Goal: Information Seeking & Learning: Learn about a topic

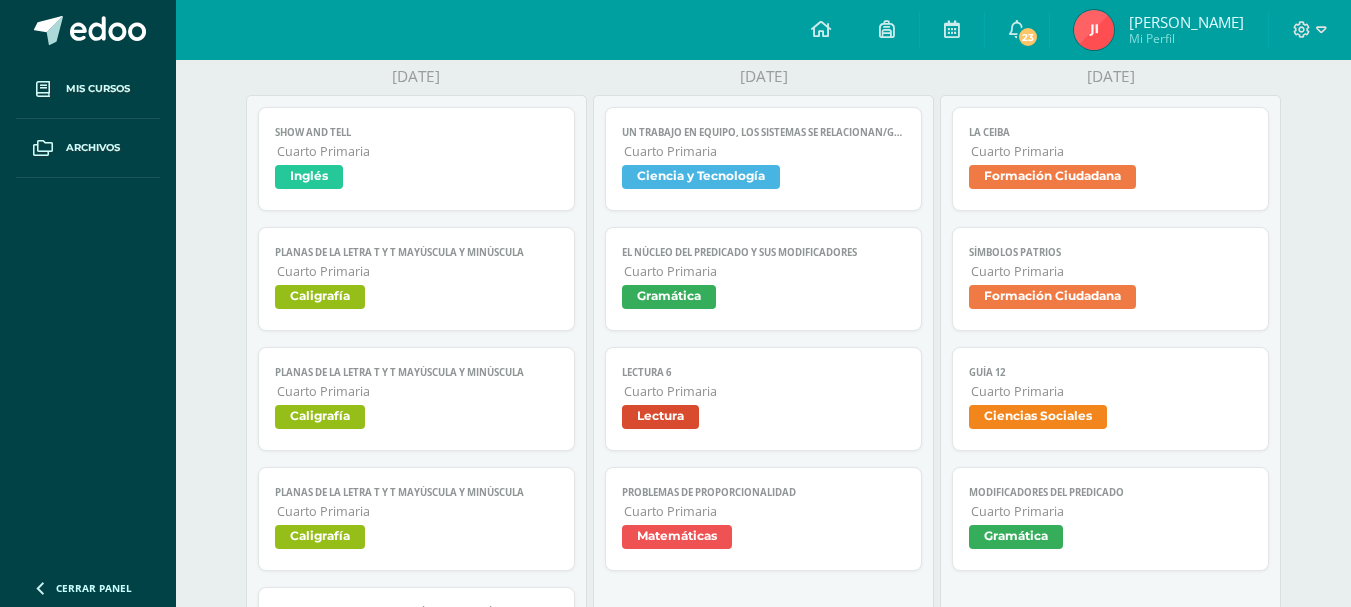
scroll to position [300, 0]
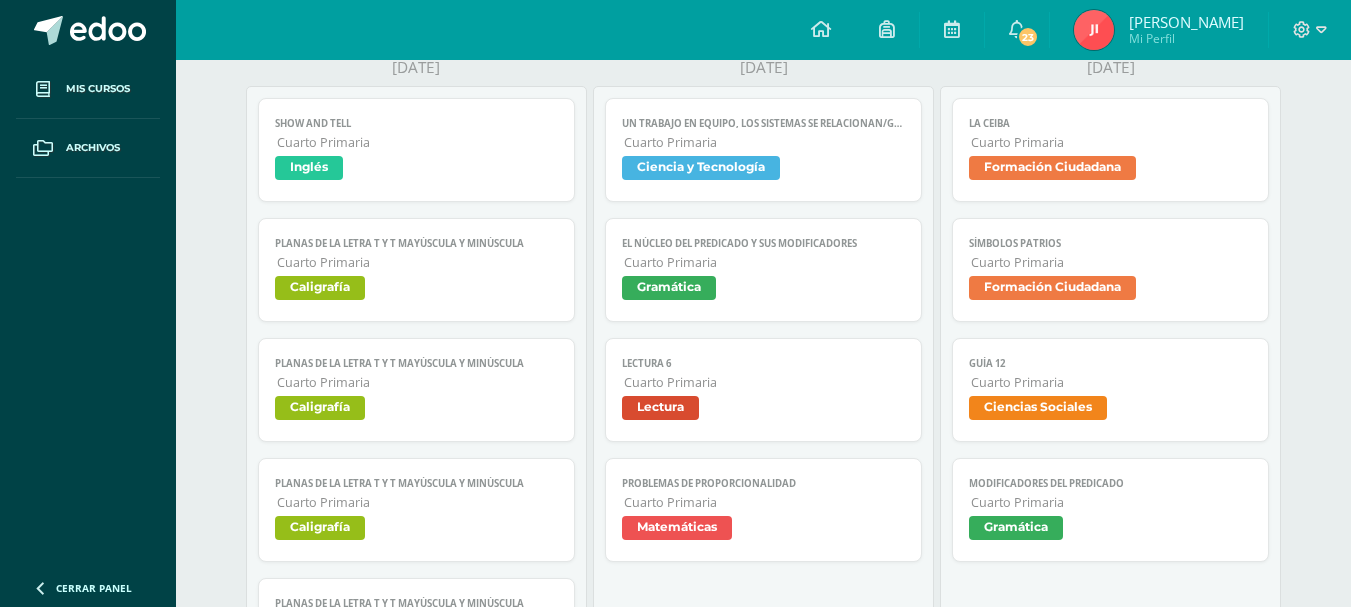
click at [1174, 143] on span "Cuarto Primaria" at bounding box center [1111, 142] width 280 height 17
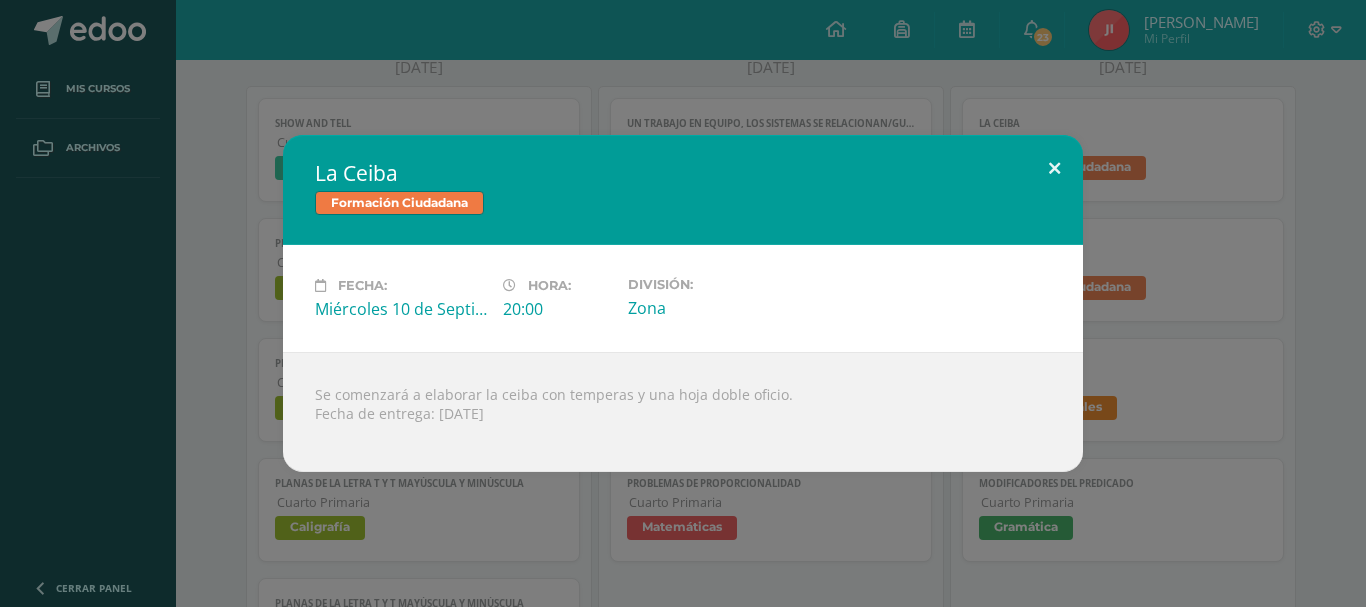
click at [1053, 157] on button at bounding box center [1054, 169] width 57 height 68
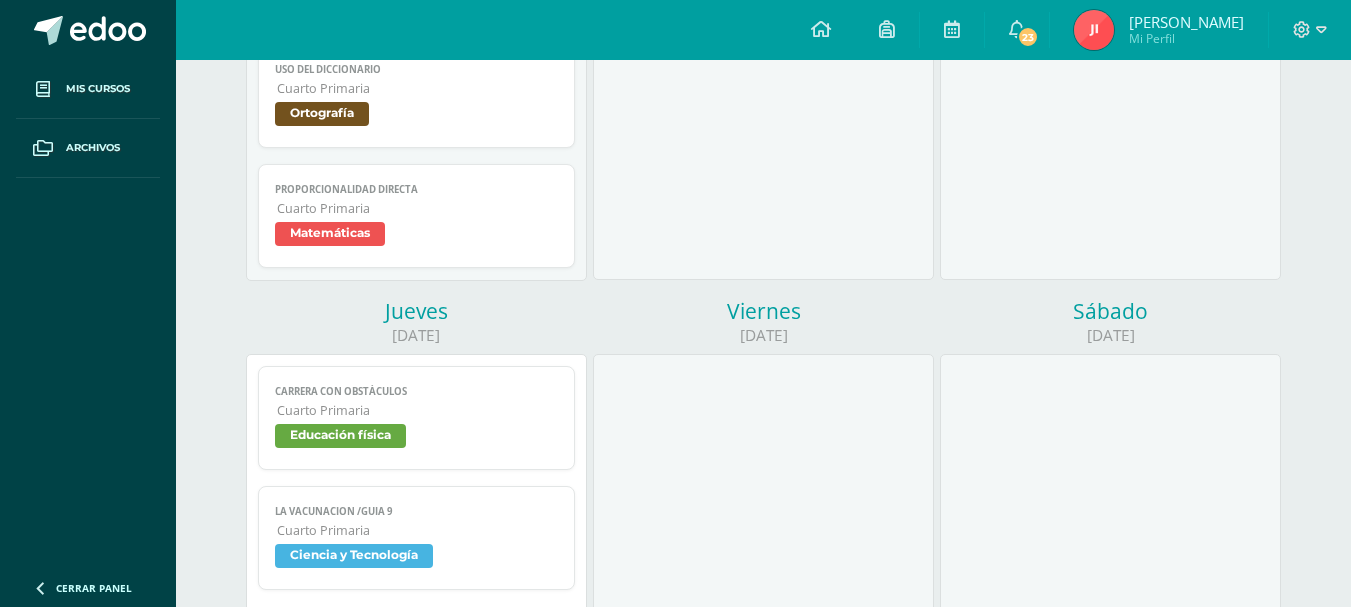
scroll to position [1000, 0]
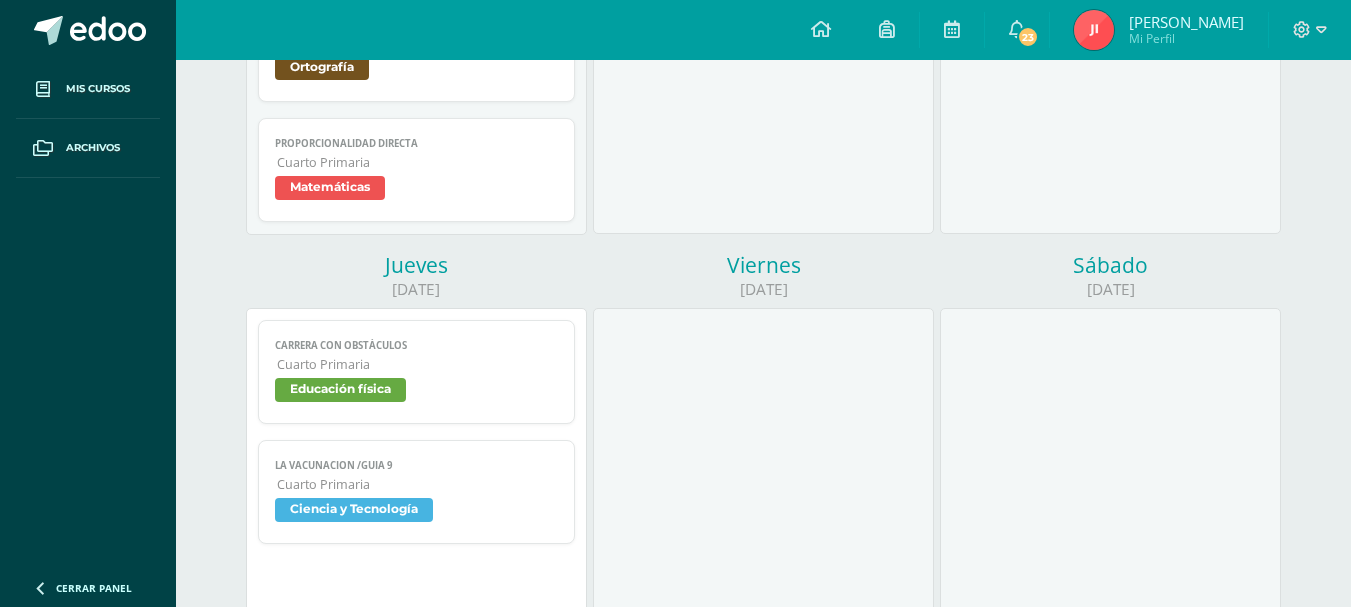
click at [286, 354] on link "Carrera con obstáculos Cuarto Primaria Educación física" at bounding box center [416, 372] width 316 height 104
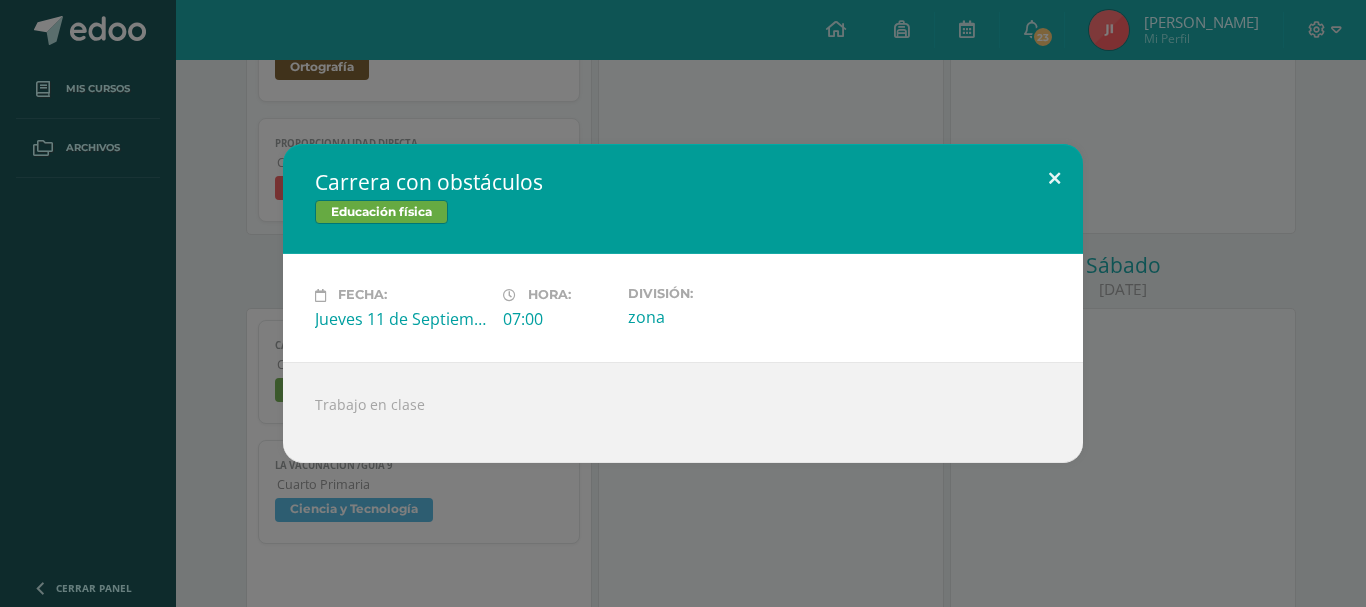
click at [1045, 165] on button at bounding box center [1054, 178] width 57 height 68
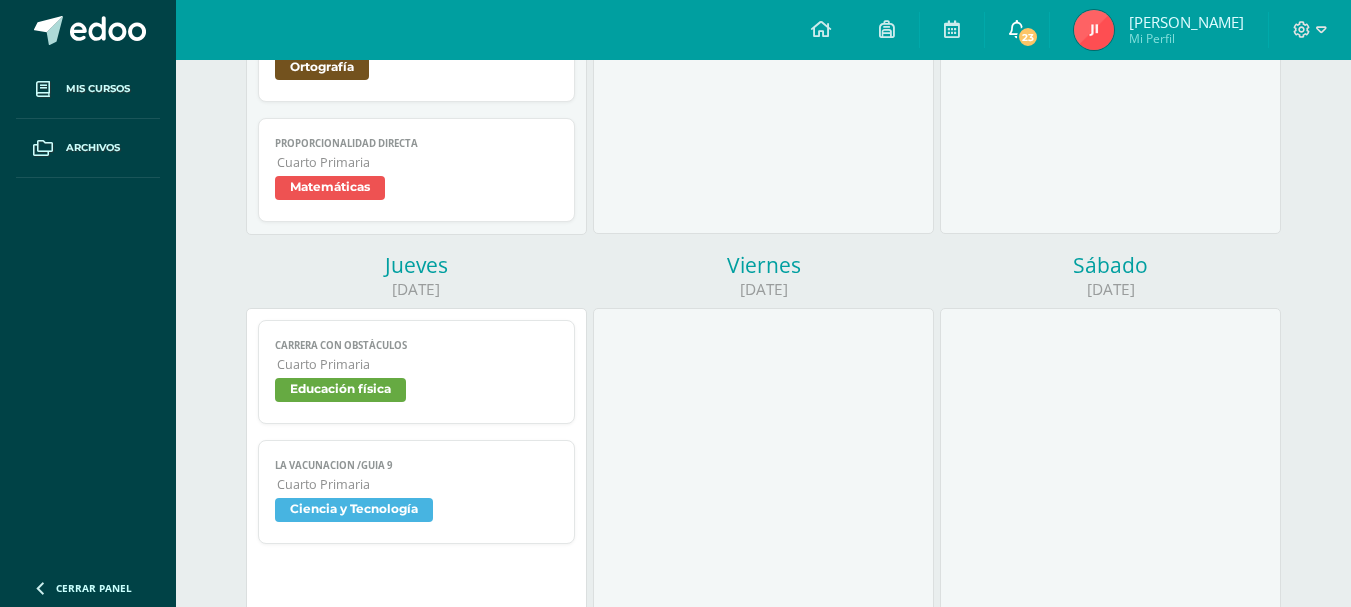
click at [1039, 32] on span "23" at bounding box center [1028, 37] width 22 height 22
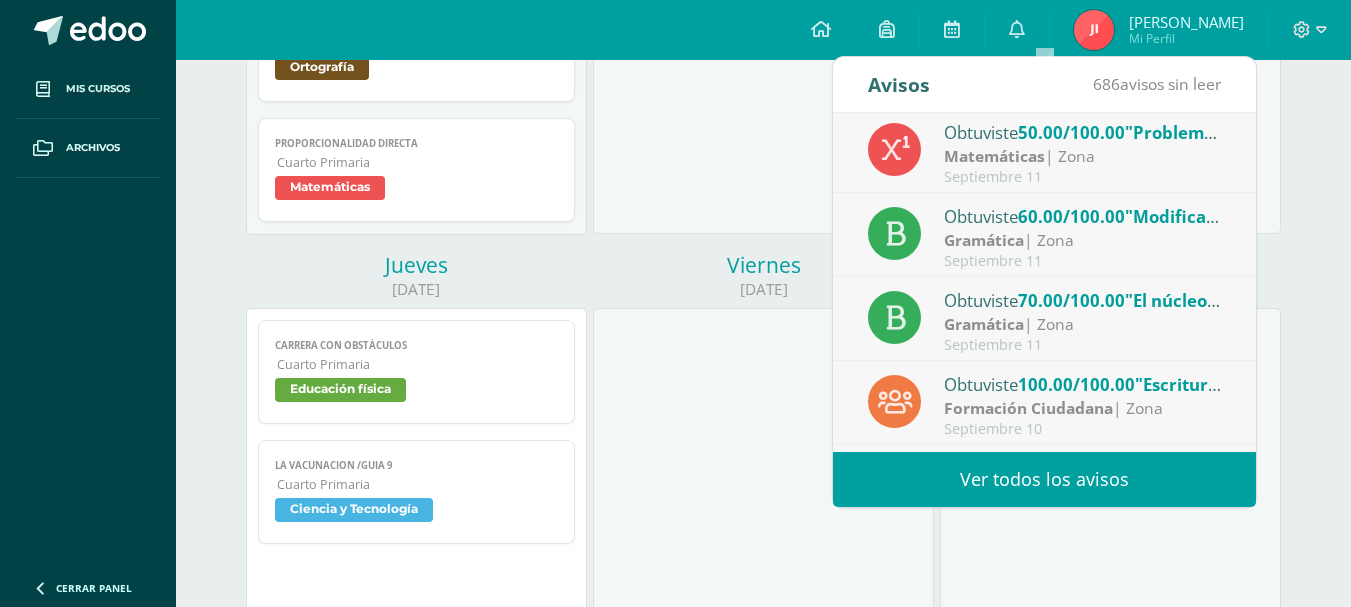
scroll to position [0, 0]
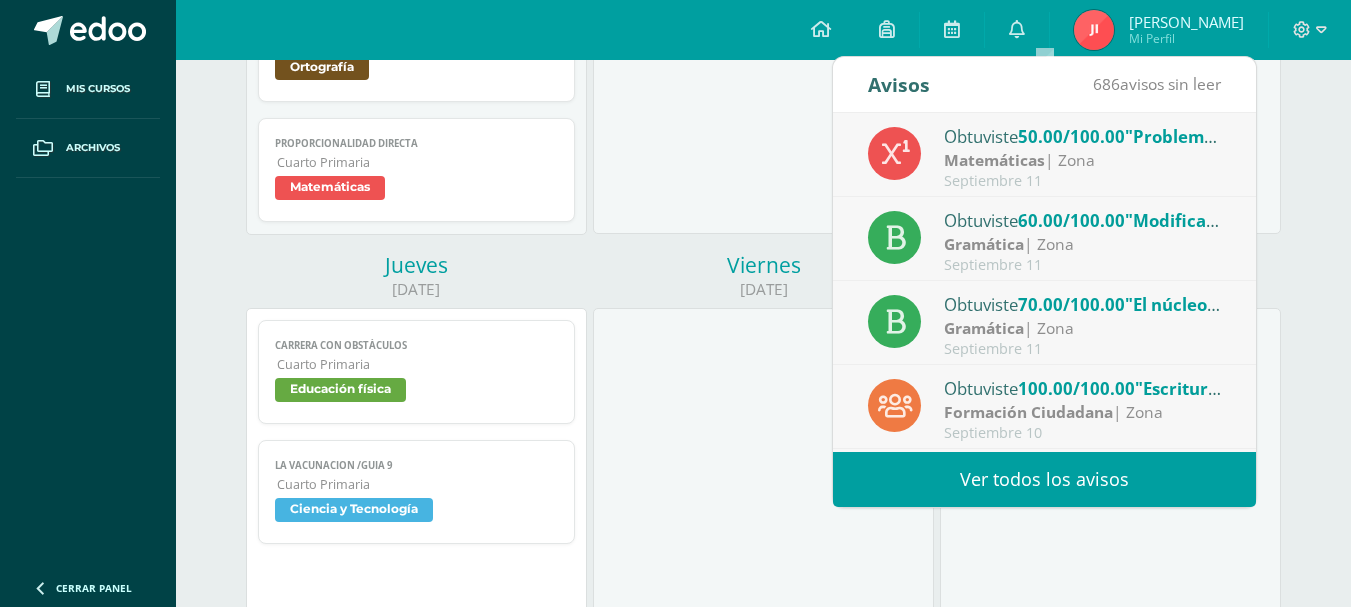
click at [539, 172] on link "Proporcionalidad directa Cuarto Primaria Matemáticas" at bounding box center [416, 170] width 316 height 104
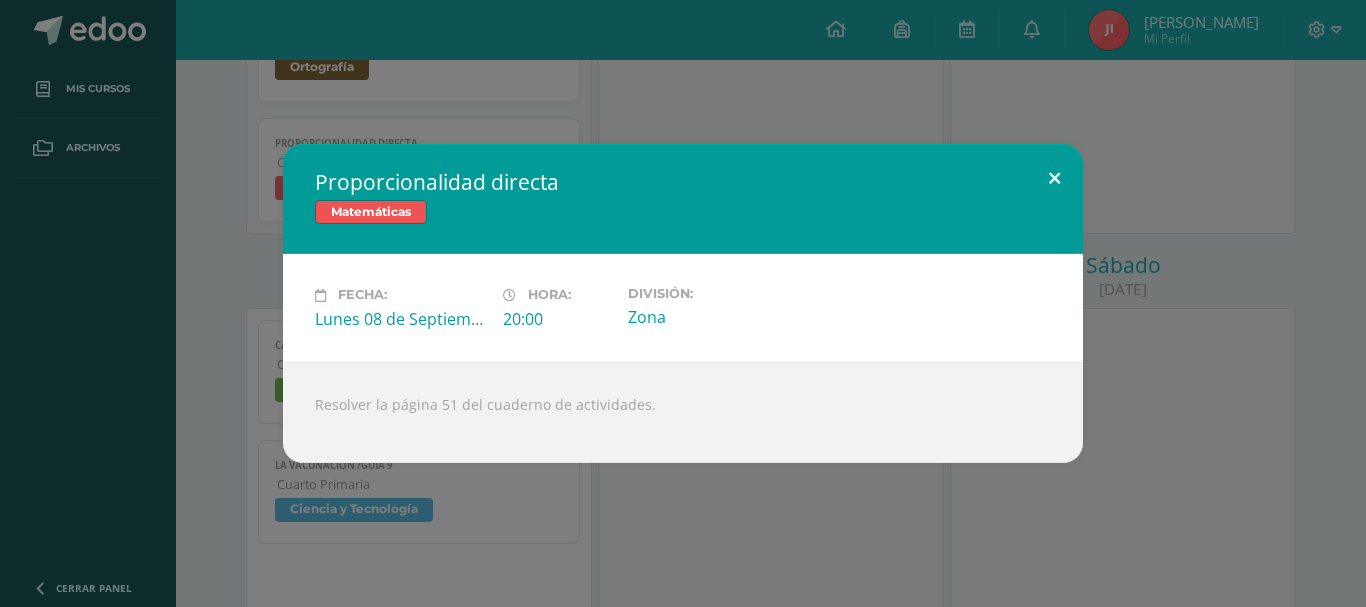
click at [1053, 167] on button at bounding box center [1054, 178] width 57 height 68
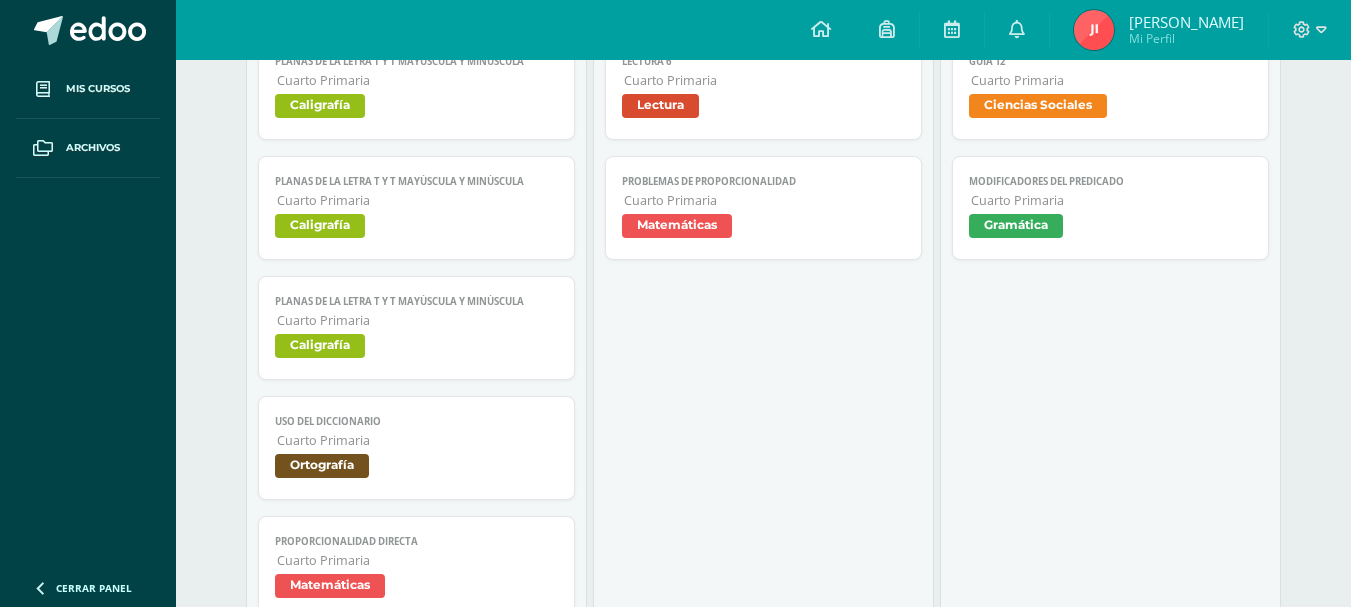
scroll to position [556, 0]
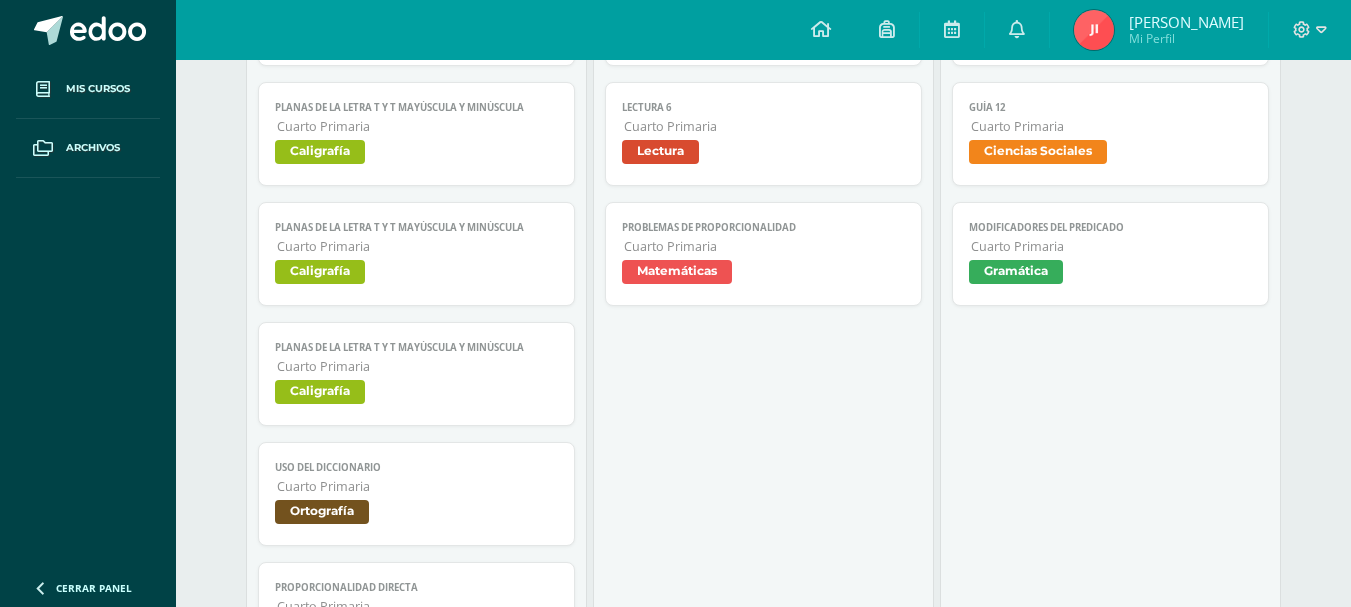
click at [1027, 133] on span "Cuarto Primaria" at bounding box center [1111, 126] width 280 height 17
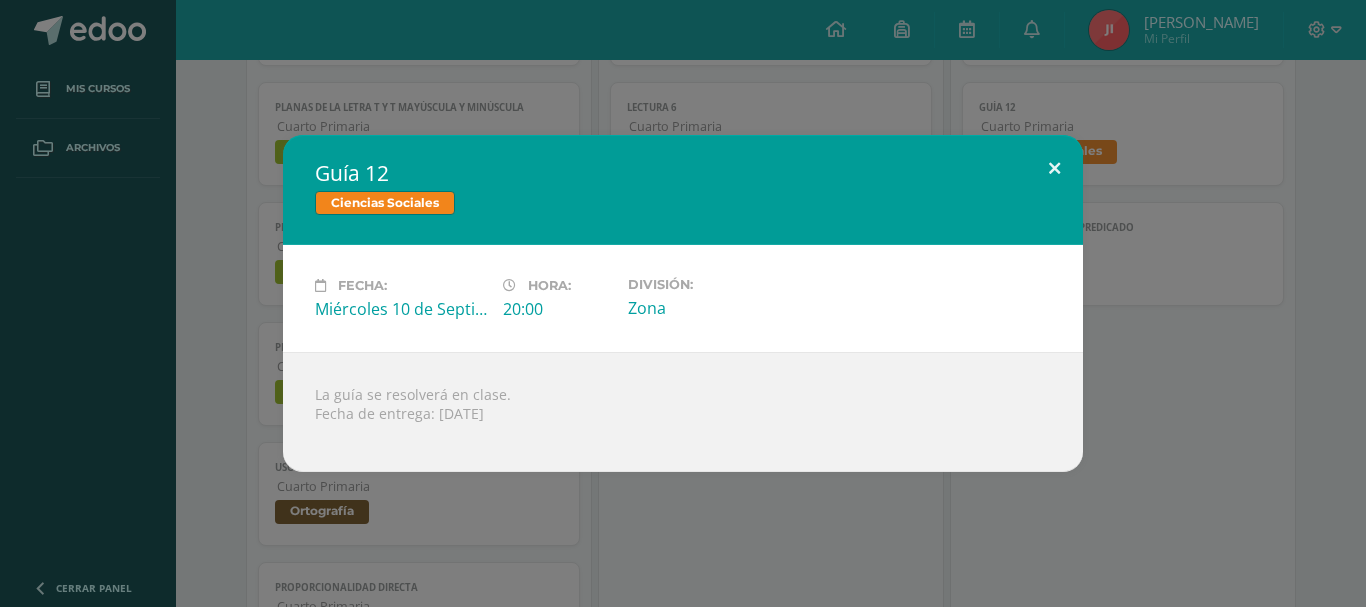
click at [1050, 167] on button at bounding box center [1054, 169] width 57 height 68
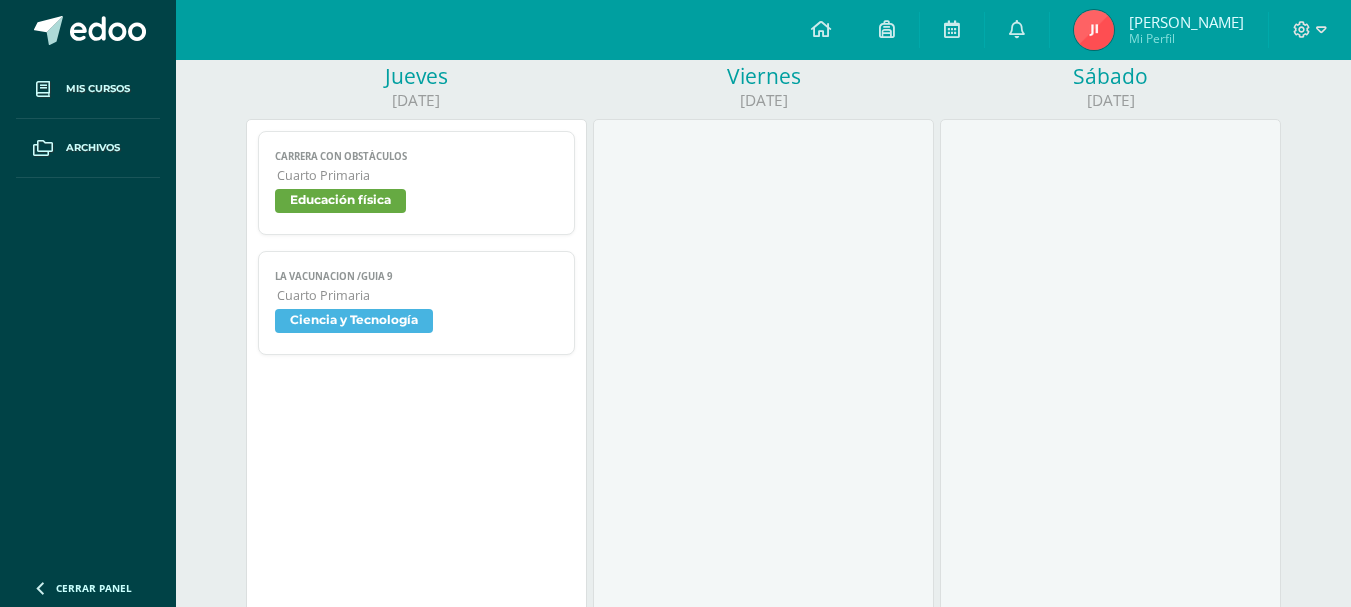
scroll to position [1200, 0]
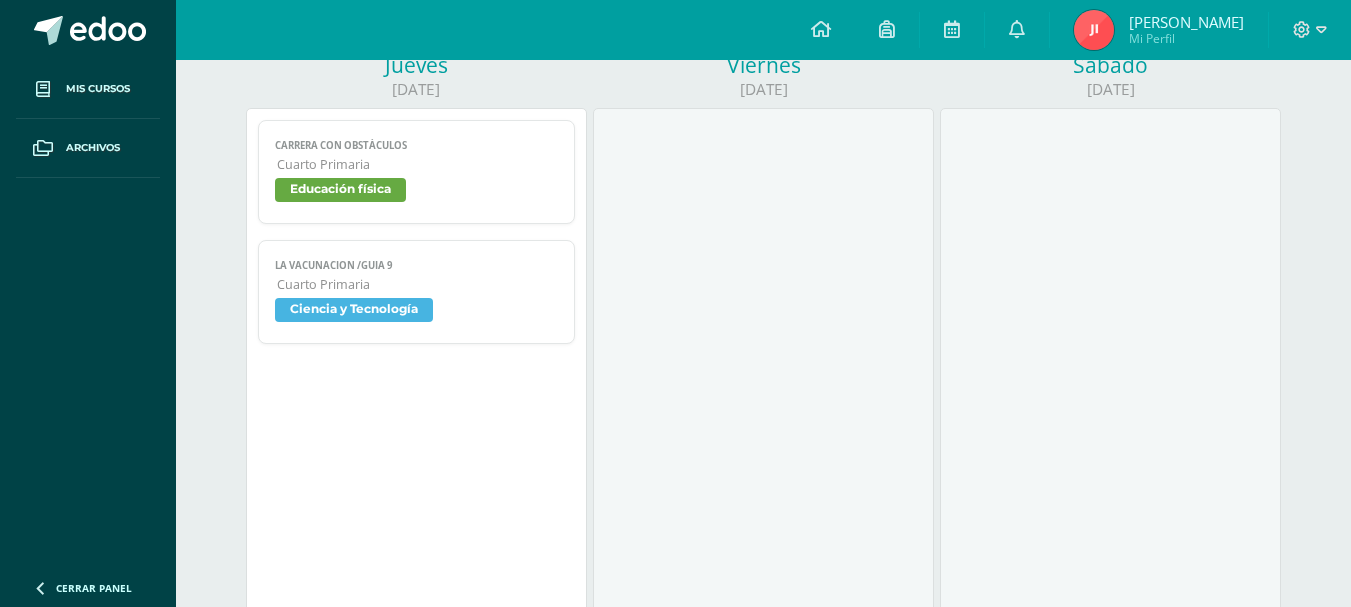
click at [349, 172] on span "Cuarto Primaria" at bounding box center [417, 164] width 280 height 17
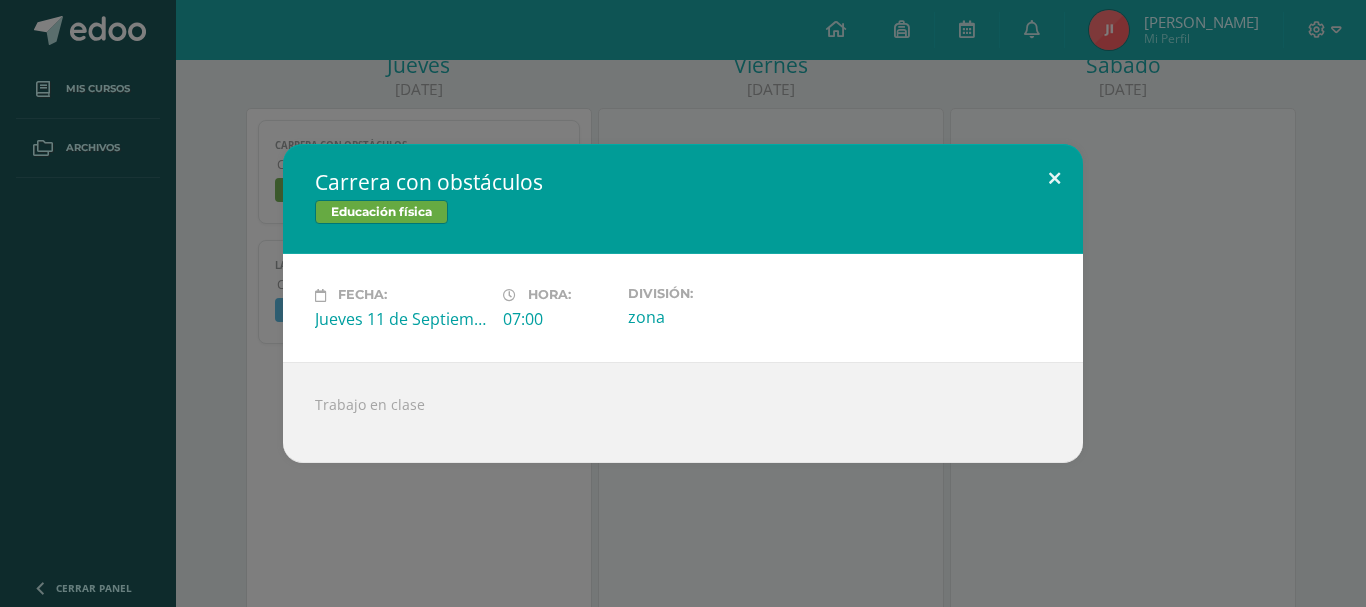
click at [1063, 169] on button at bounding box center [1054, 178] width 57 height 68
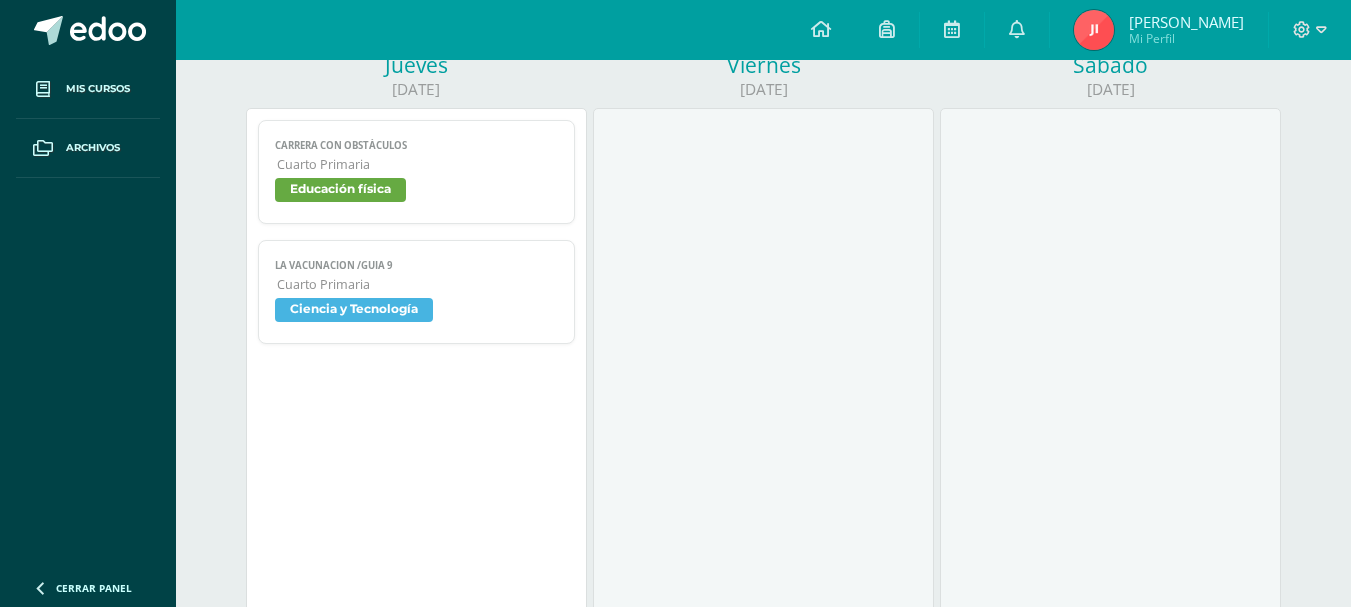
click at [532, 275] on link "LA VACUNACION /GUIA 9 Cuarto Primaria Ciencia y Tecnología" at bounding box center [416, 292] width 316 height 104
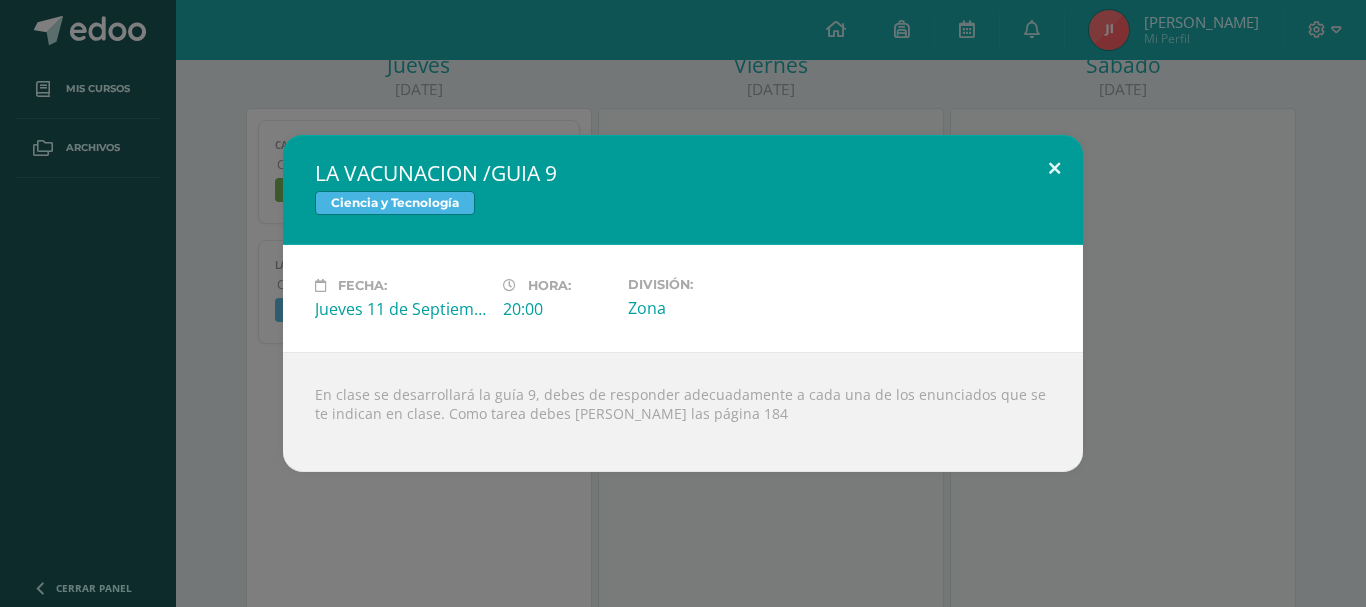
click at [1039, 170] on button at bounding box center [1054, 169] width 57 height 68
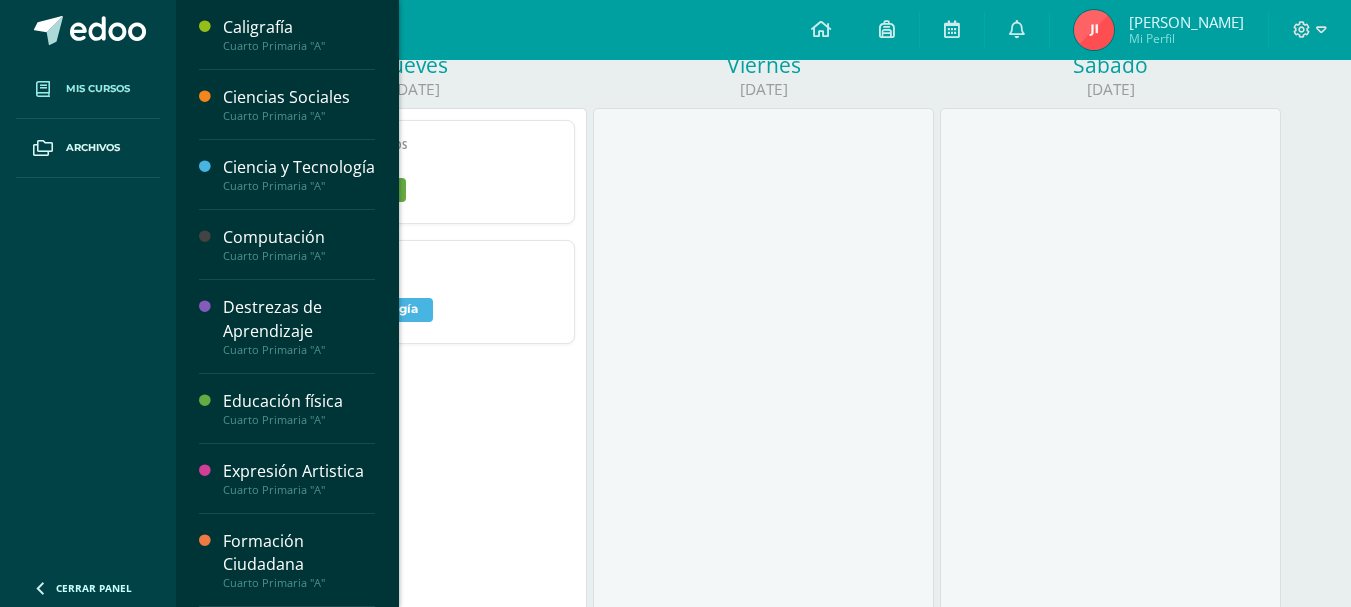
click at [110, 89] on span "Mis cursos" at bounding box center [98, 89] width 64 height 16
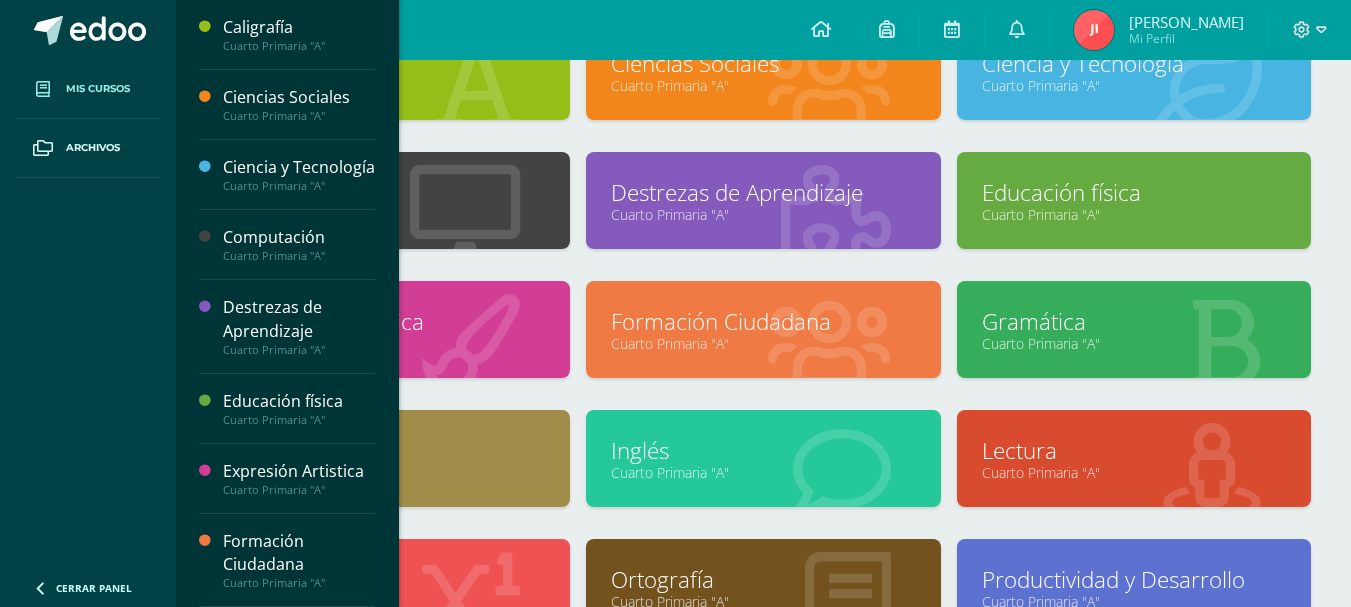
scroll to position [91, 0]
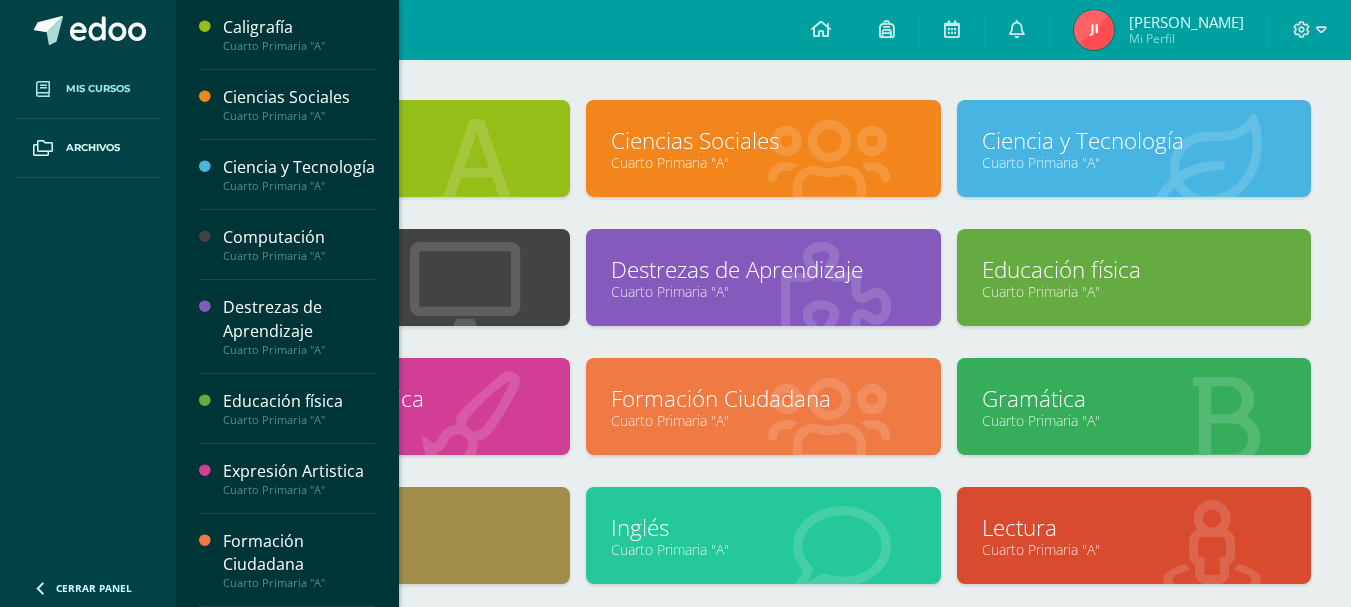
click at [33, 591] on icon at bounding box center [40, 588] width 16 height 20
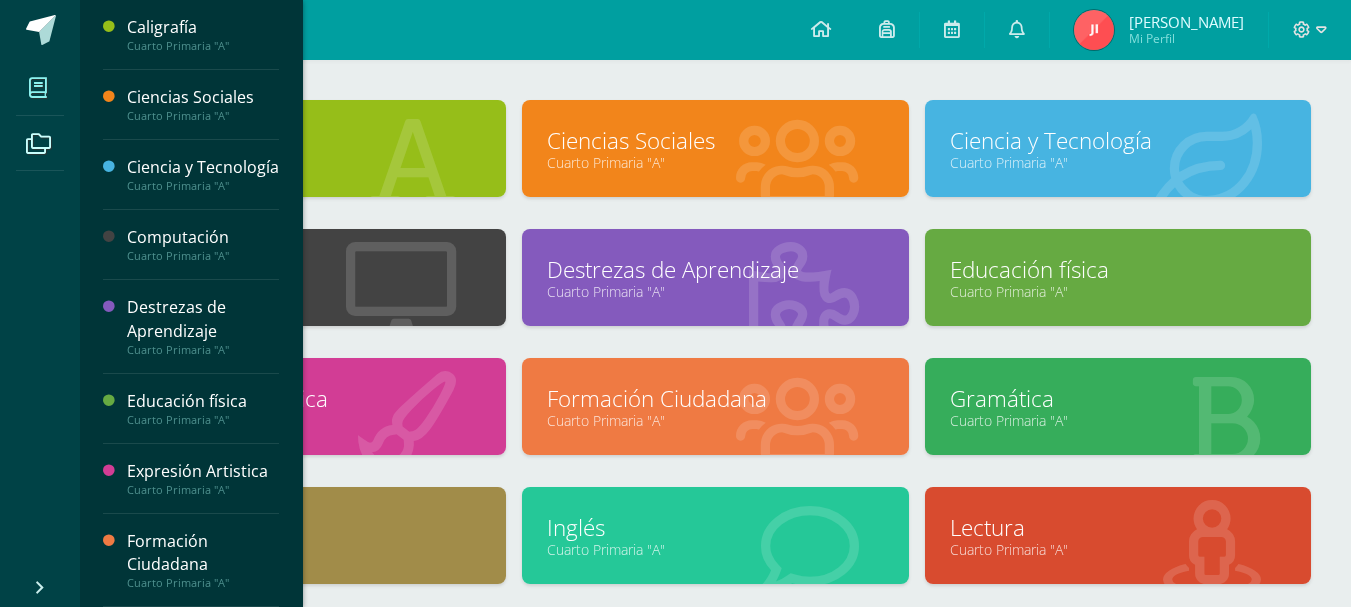
click at [47, 581] on icon at bounding box center [40, 588] width 16 height 20
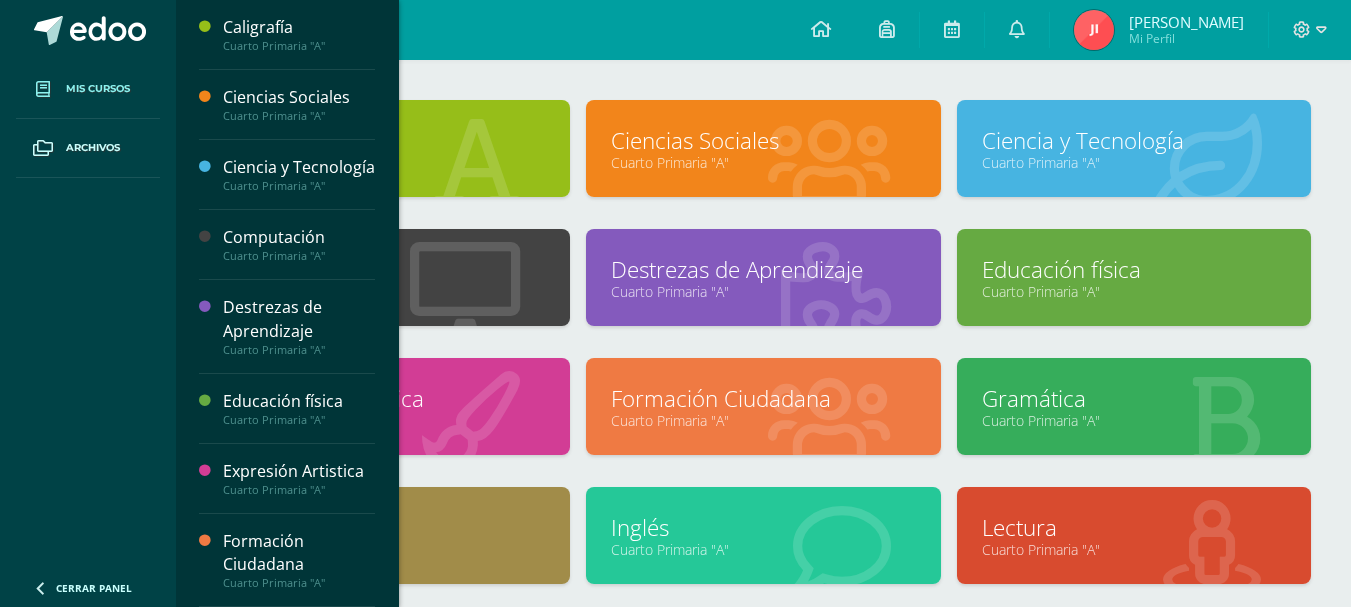
click at [47, 581] on icon at bounding box center [40, 588] width 16 height 20
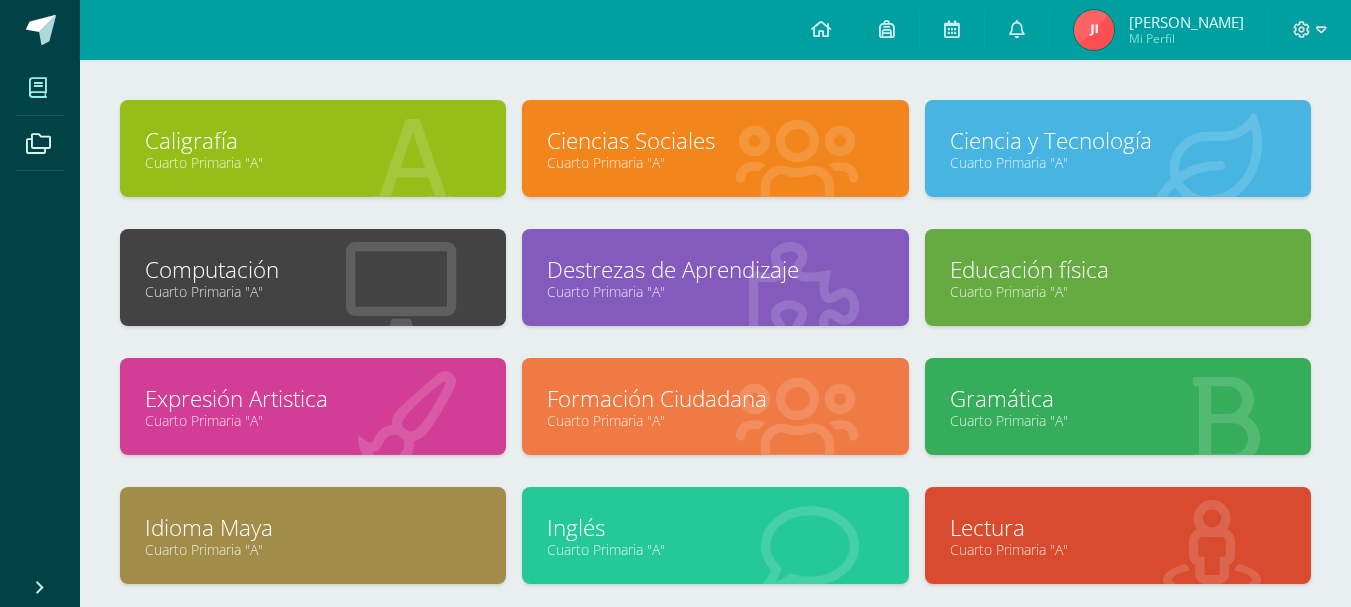
click at [49, 99] on span at bounding box center [38, 87] width 45 height 45
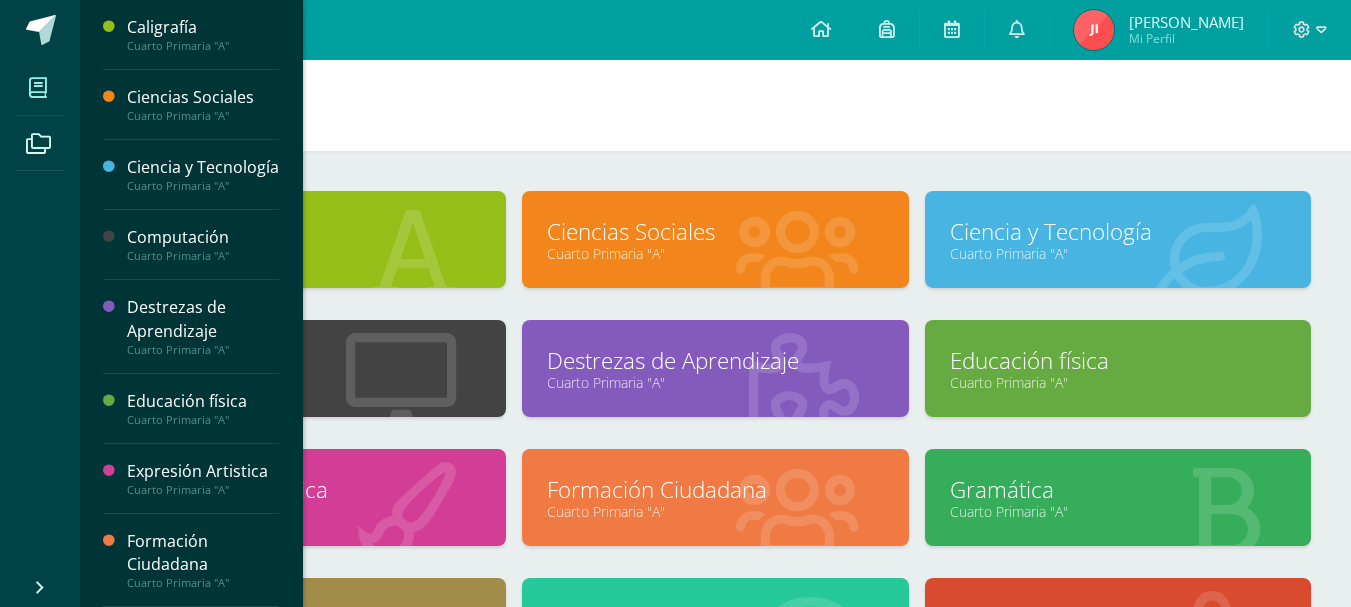
click at [1193, 41] on span "Mi Perfil" at bounding box center [1186, 38] width 115 height 17
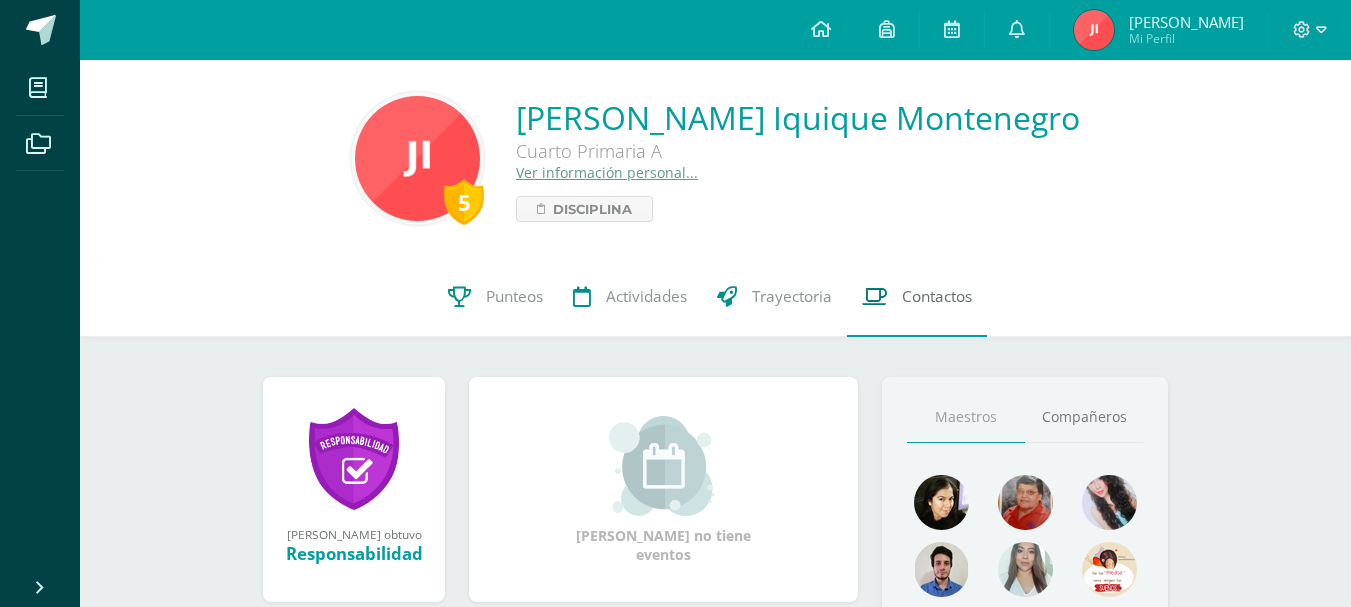
scroll to position [100, 0]
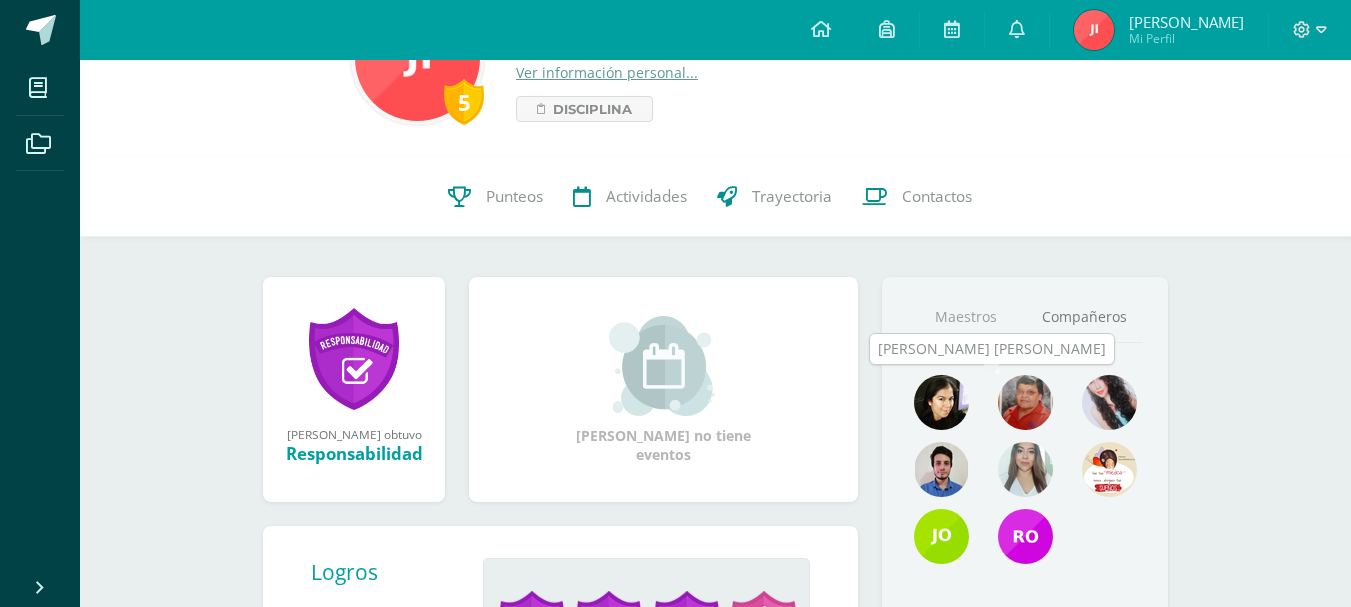
click at [1022, 383] on img at bounding box center [1025, 402] width 55 height 55
click at [1028, 395] on img at bounding box center [1025, 402] width 55 height 55
click at [1021, 396] on img at bounding box center [1025, 402] width 55 height 55
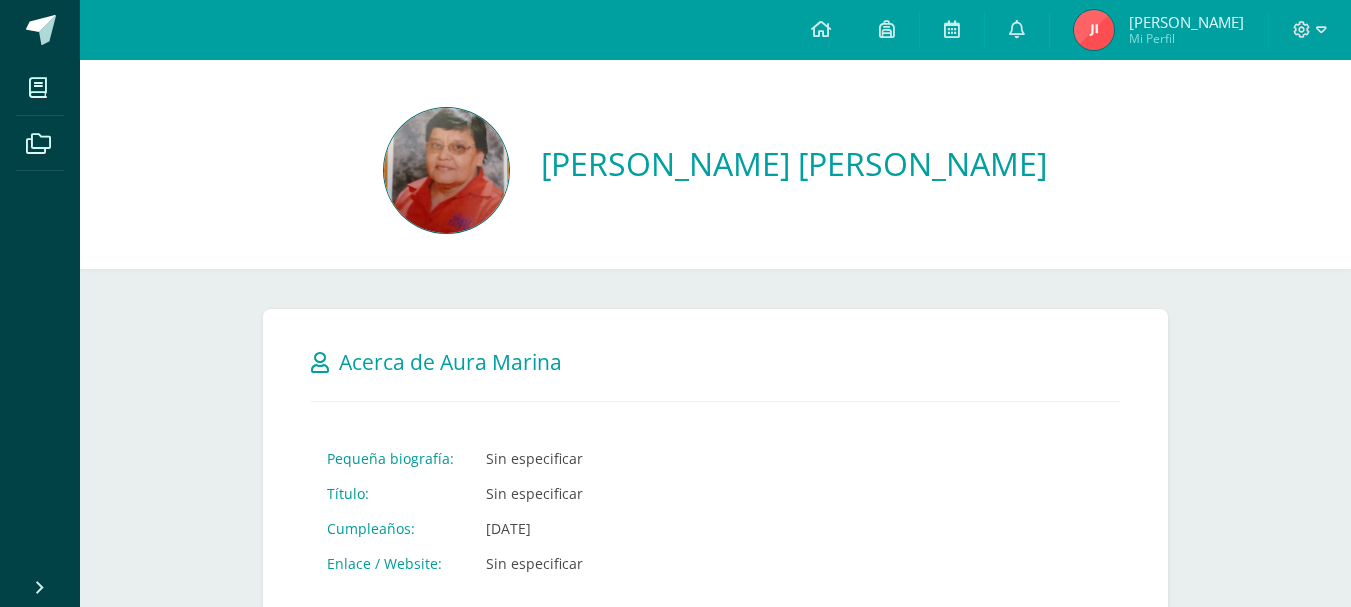
click at [1114, 34] on img at bounding box center [1094, 30] width 40 height 40
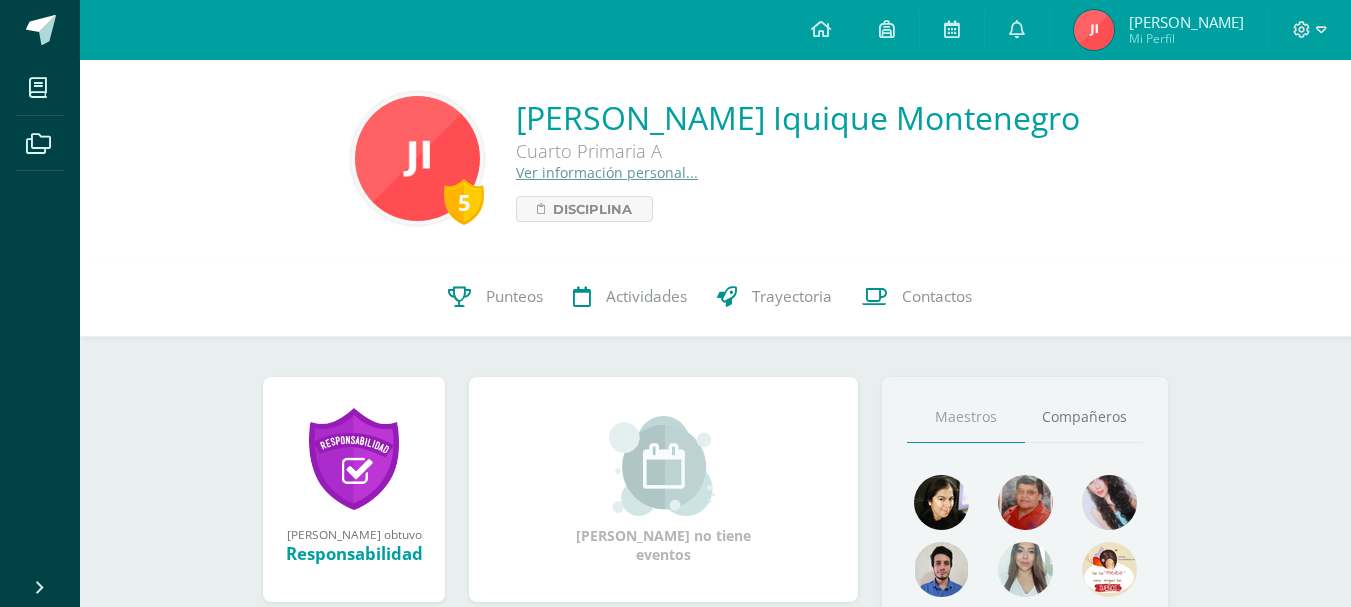
click at [1114, 34] on img at bounding box center [1094, 30] width 40 height 40
click at [632, 212] on span "Disciplina" at bounding box center [592, 209] width 79 height 24
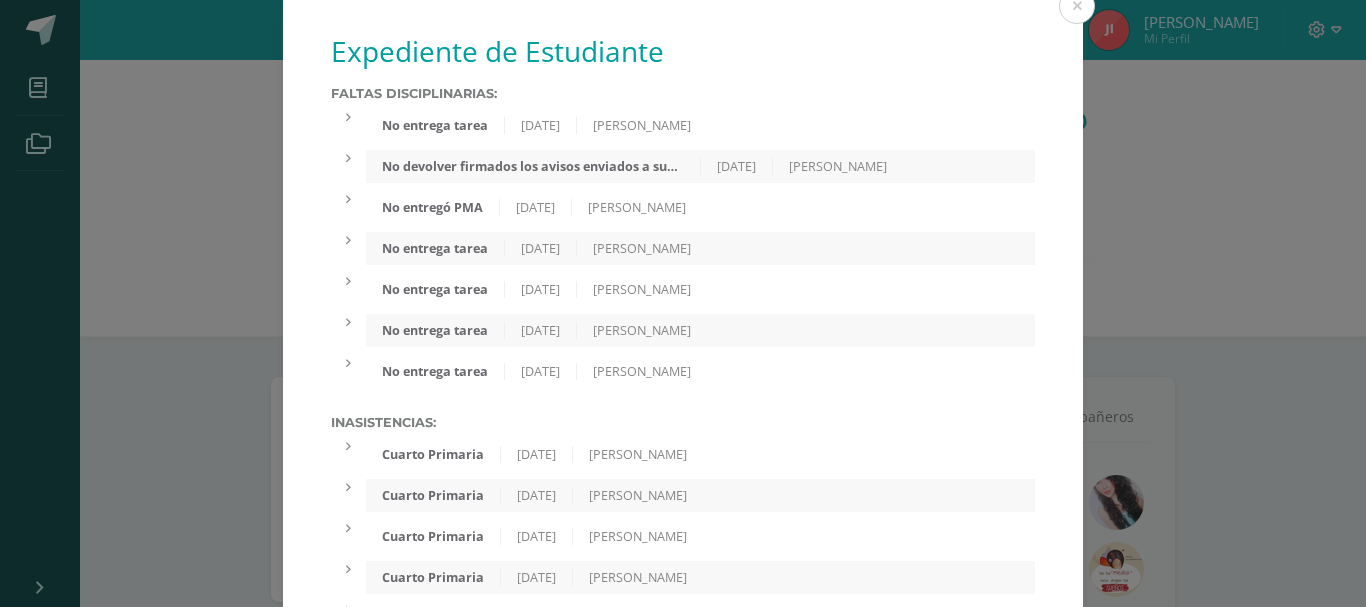
click at [1172, 149] on div "Expediente de Estudiante Faltas Disciplinarias: No entrega tarea 12/07/2025 Aur…" at bounding box center [683, 519] width 1350 height 1039
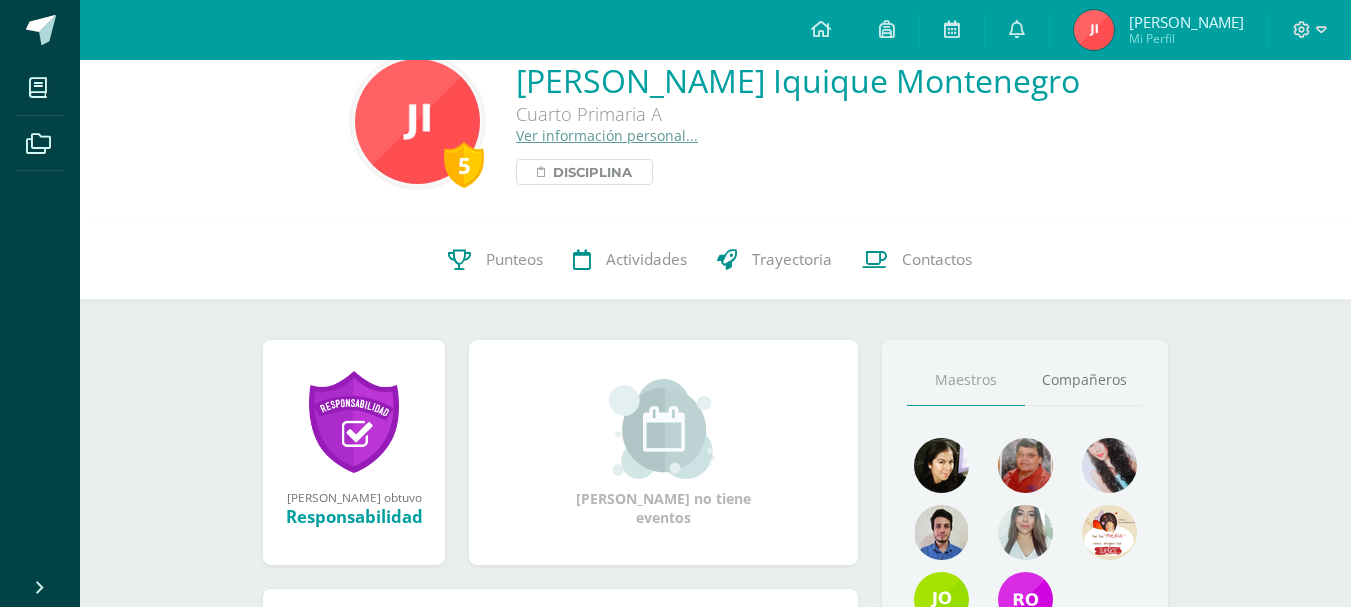
scroll to position [100, 0]
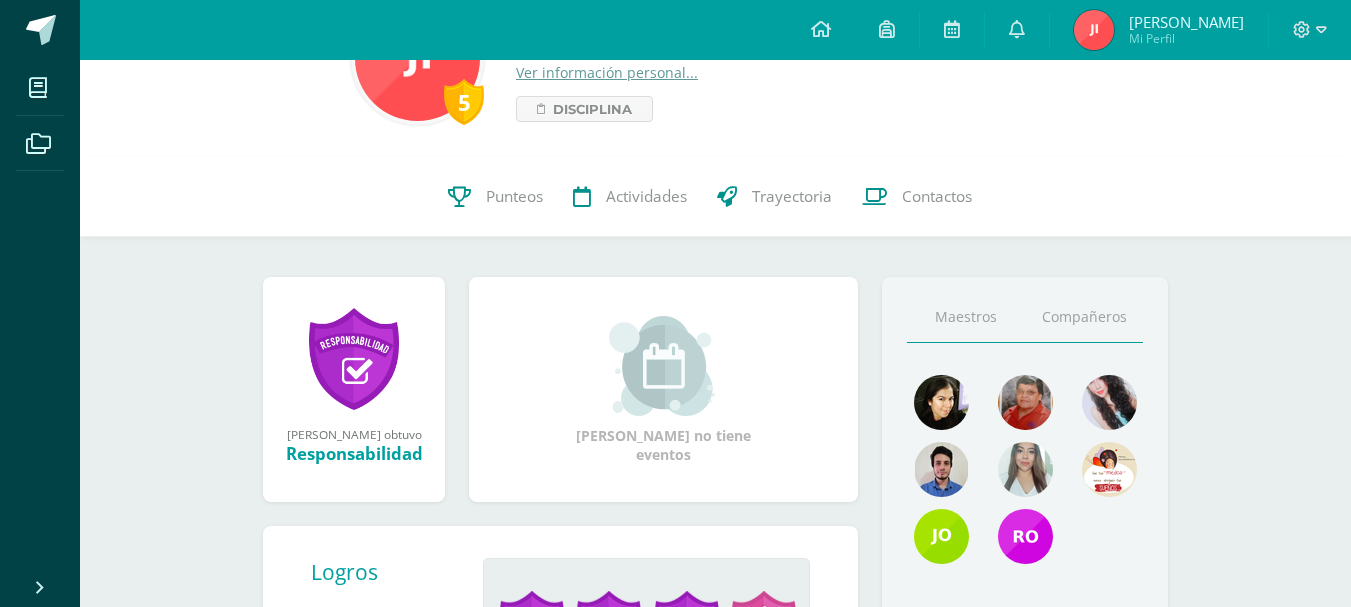
click at [1060, 324] on link "Compañeros" at bounding box center [1084, 317] width 118 height 51
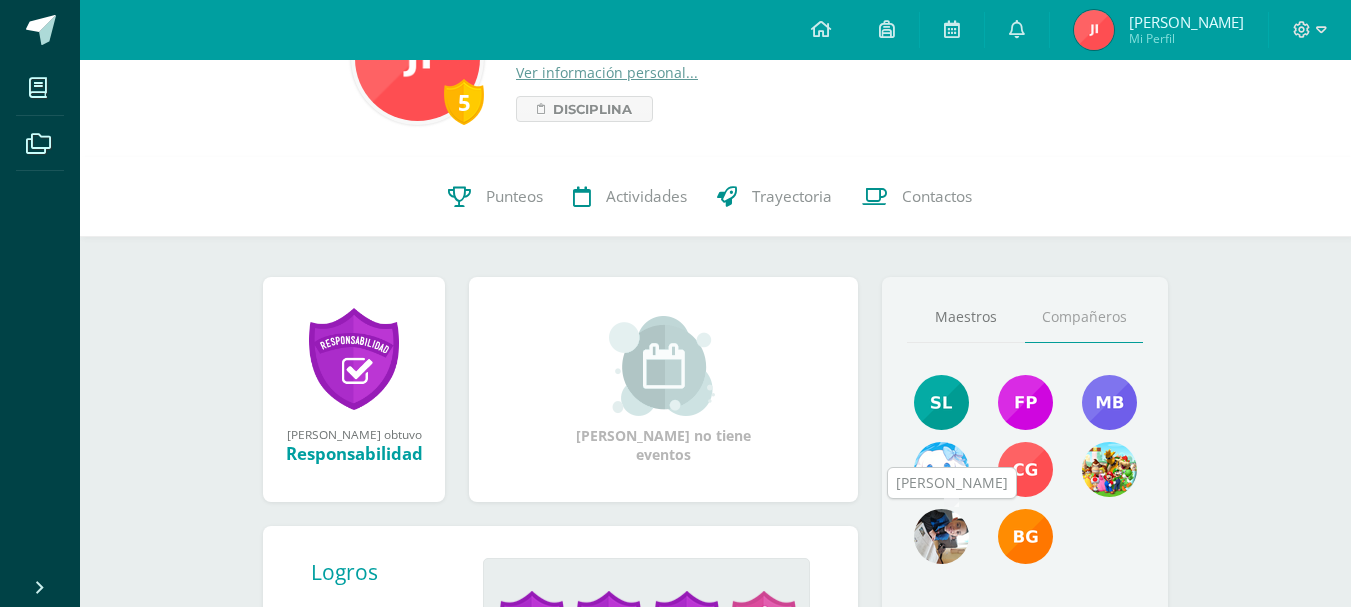
click at [959, 535] on img at bounding box center [941, 536] width 55 height 55
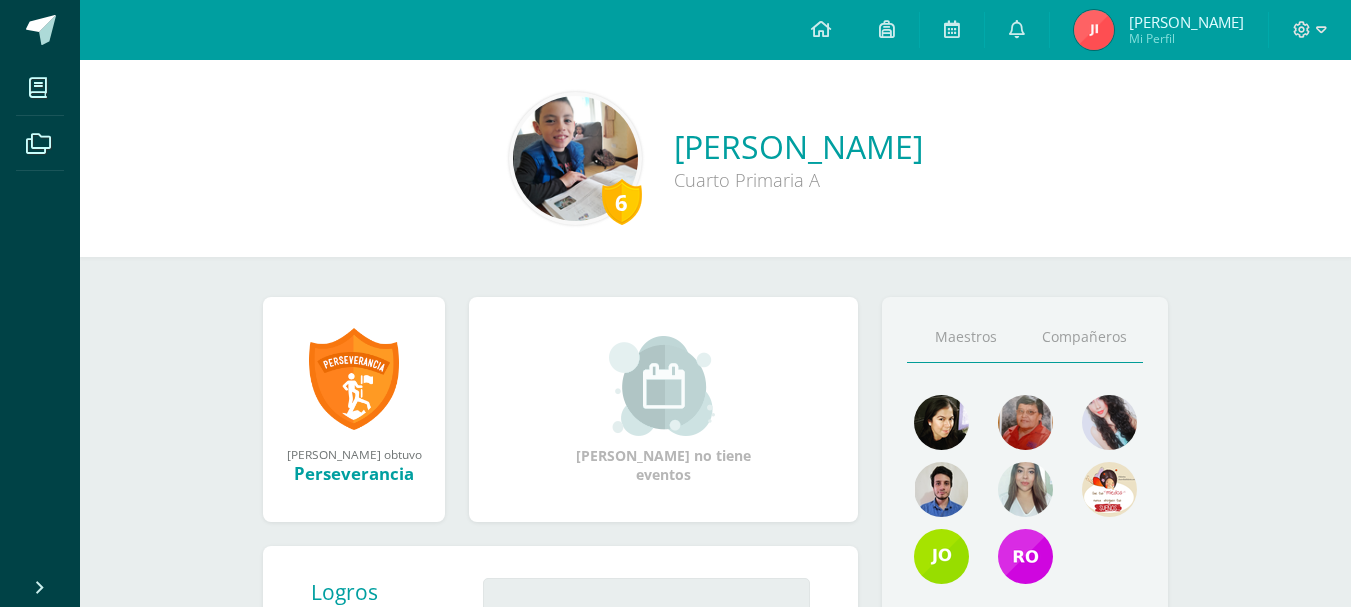
click at [1090, 343] on link "Compañeros" at bounding box center [1084, 337] width 118 height 51
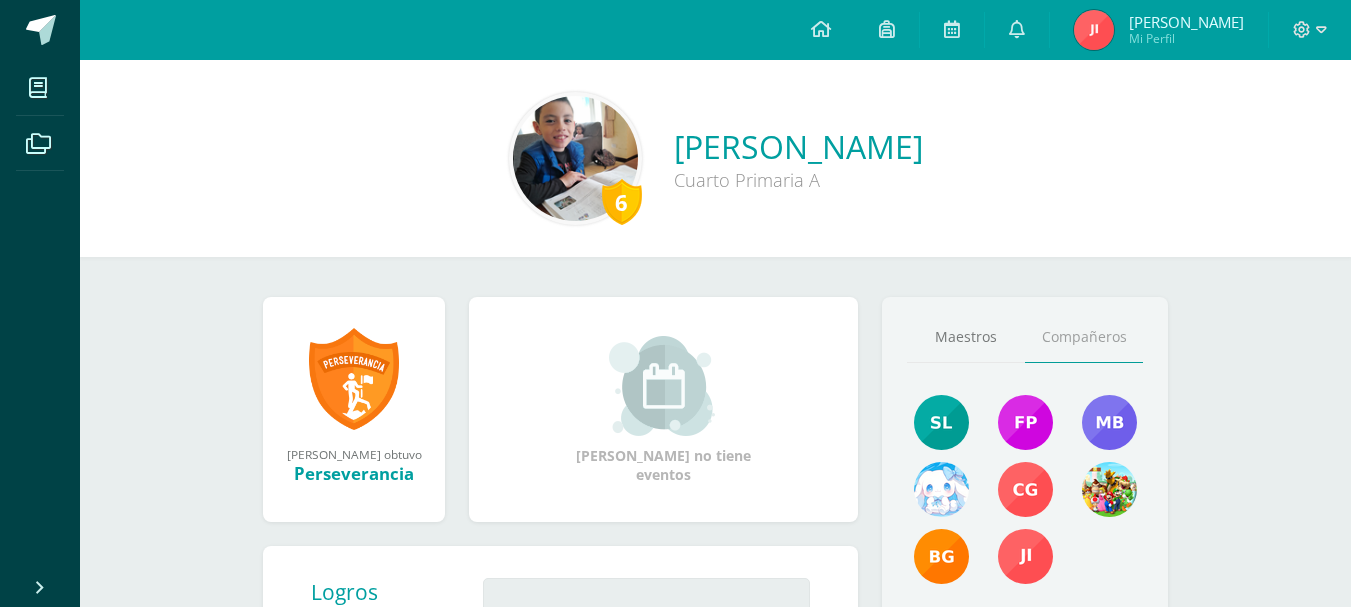
click at [1167, 38] on span "Mi Perfil" at bounding box center [1186, 38] width 115 height 17
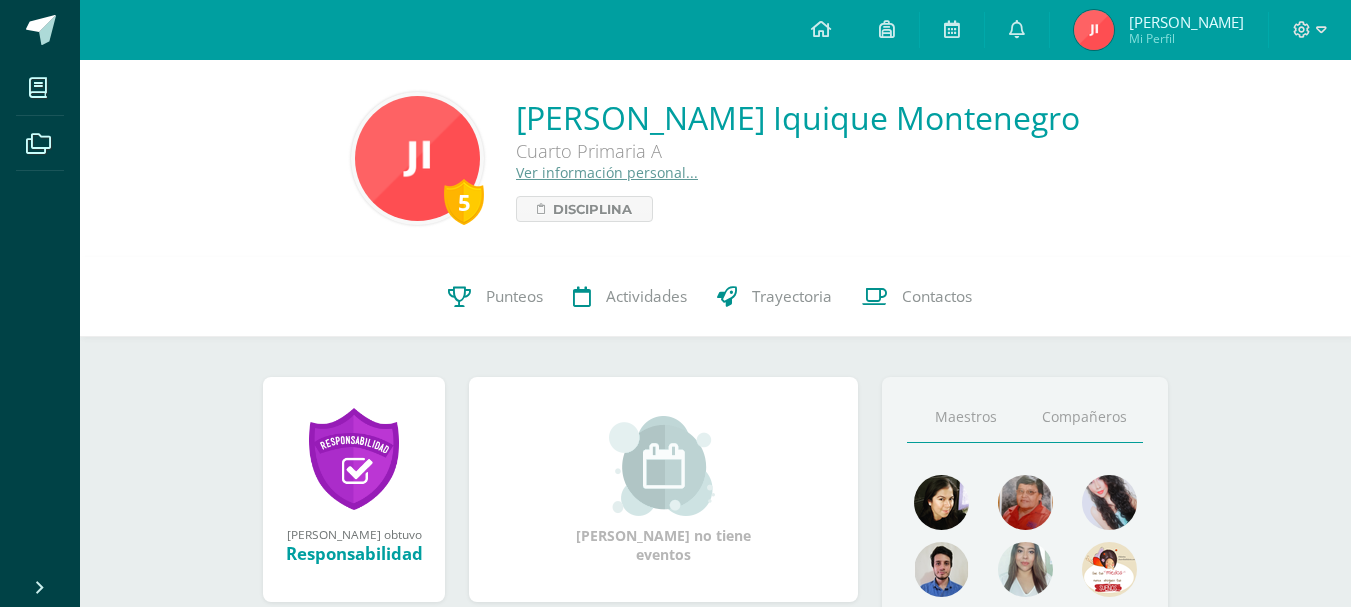
click at [1124, 418] on link "Compañeros" at bounding box center [1084, 417] width 118 height 51
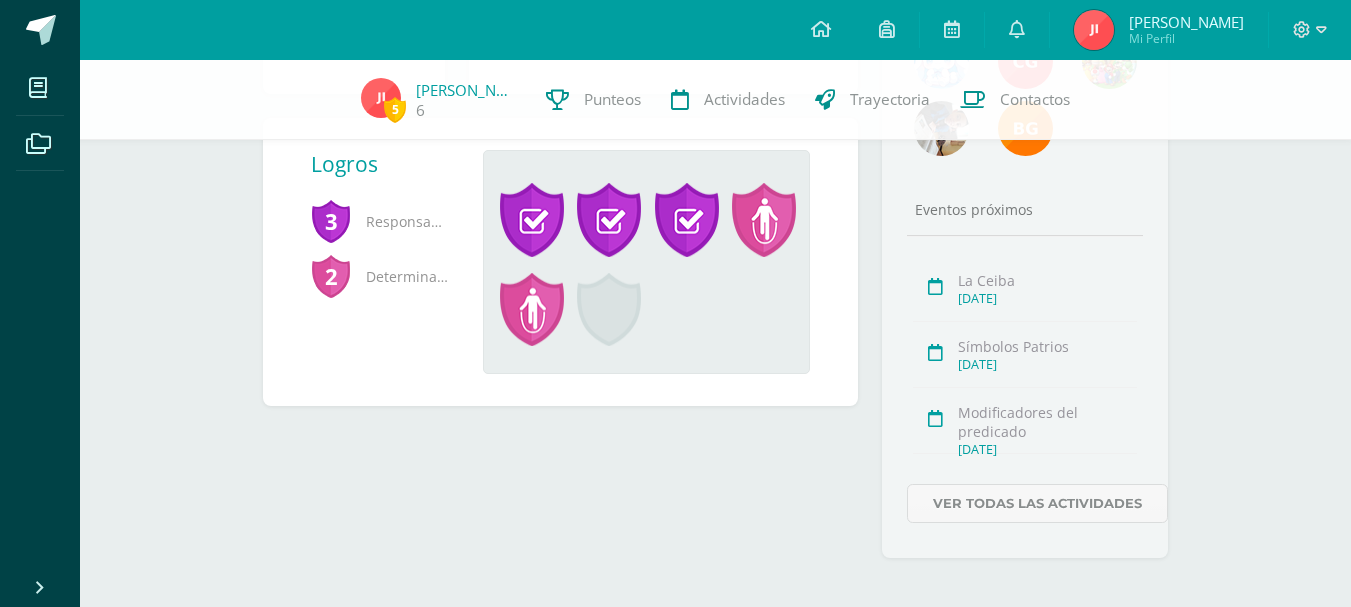
scroll to position [515, 0]
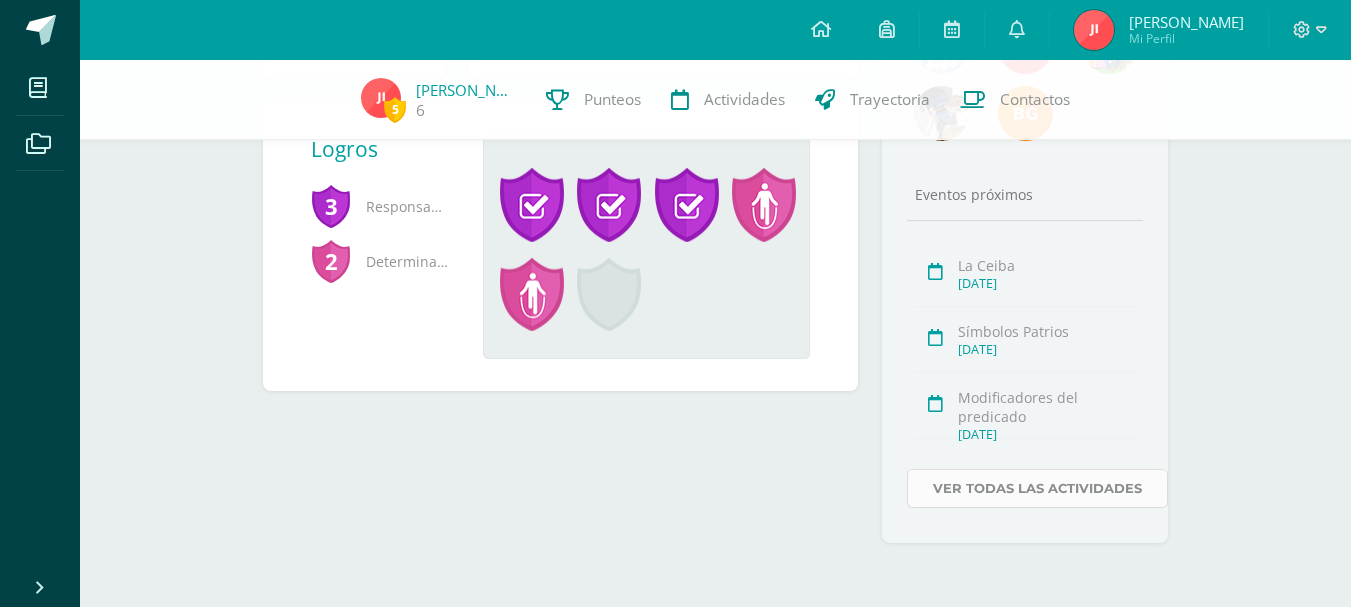
click at [1141, 479] on link "Ver todas las actividades" at bounding box center [1037, 488] width 261 height 39
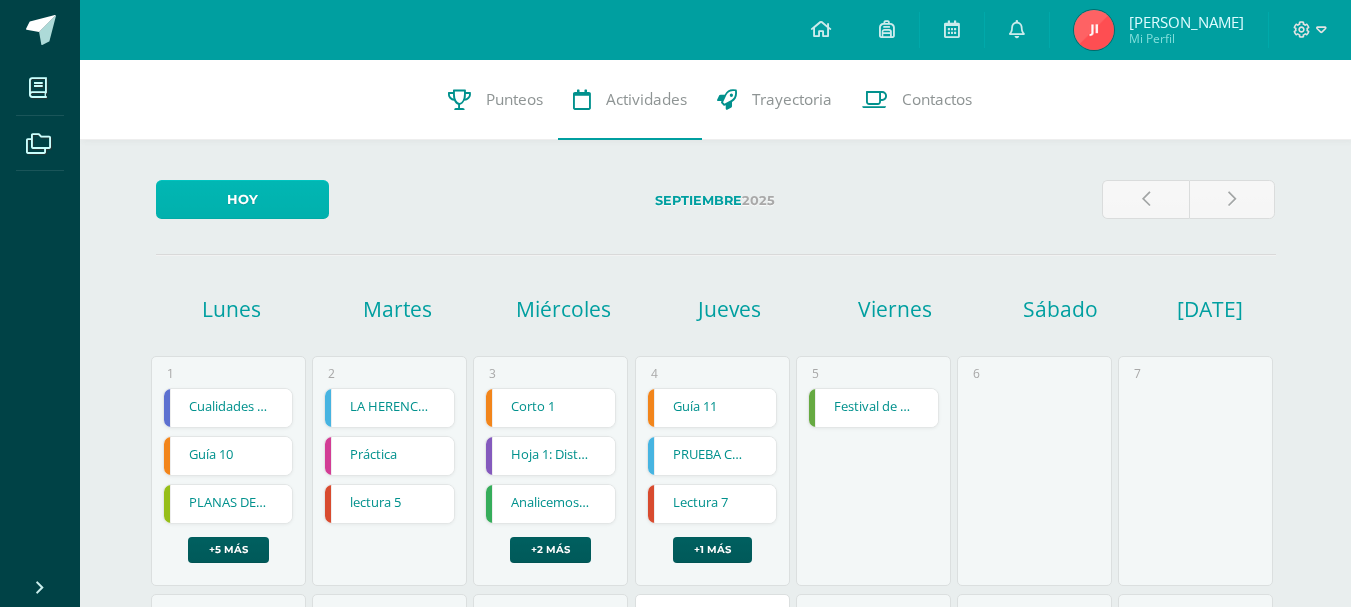
click at [265, 192] on link "Hoy" at bounding box center [242, 199] width 173 height 39
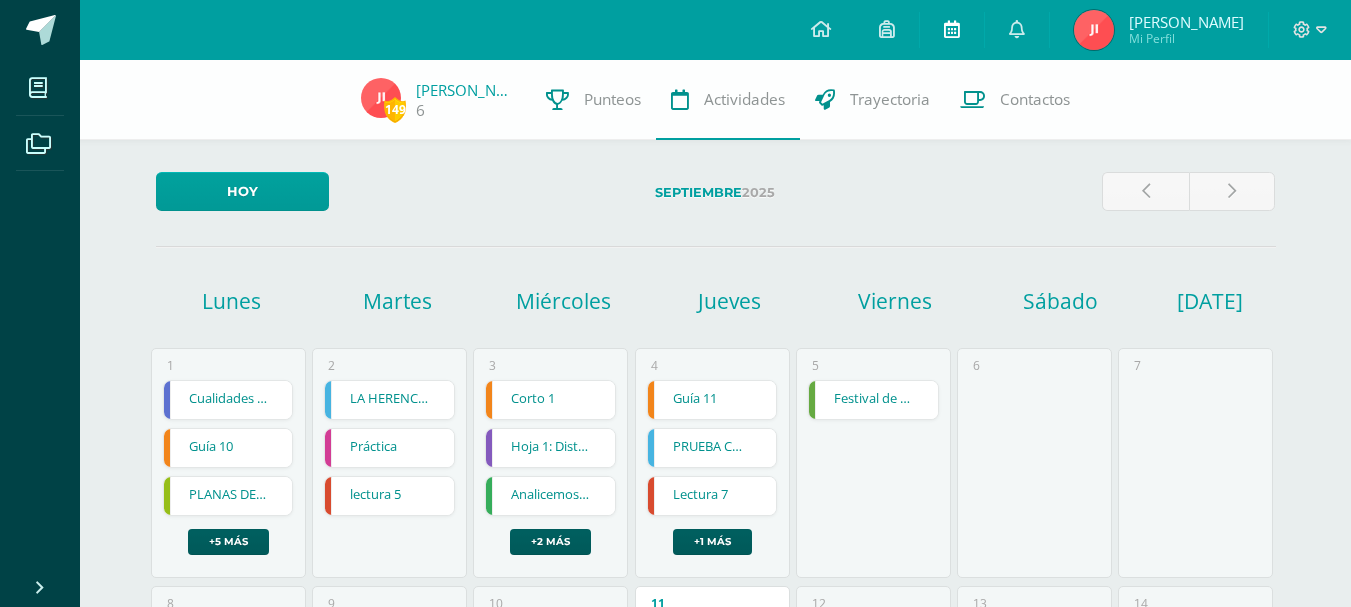
click at [957, 31] on link at bounding box center [952, 30] width 64 height 60
